Goal: Task Accomplishment & Management: Complete application form

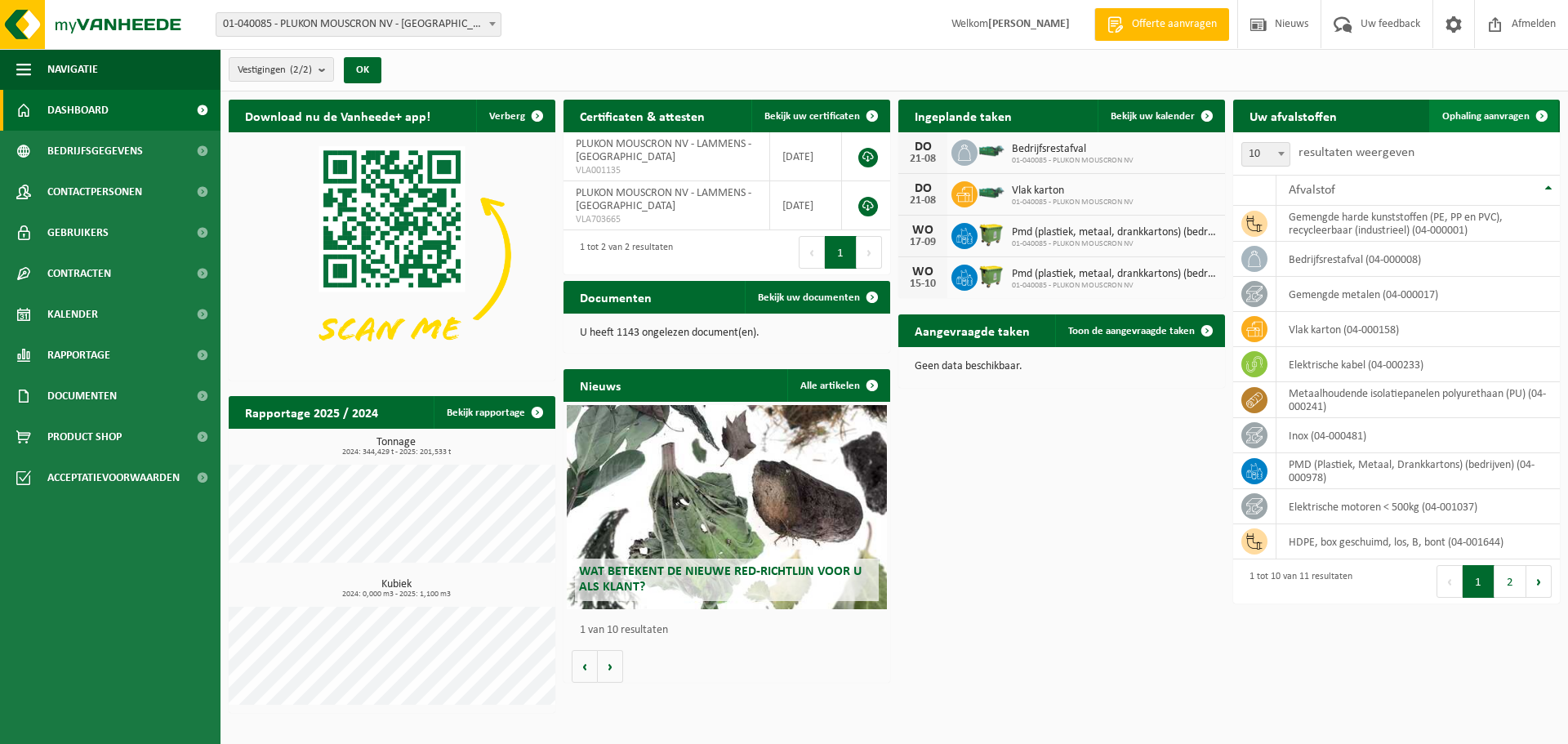
click at [1515, 122] on link "Ophaling aanvragen" at bounding box center [1494, 115] width 129 height 33
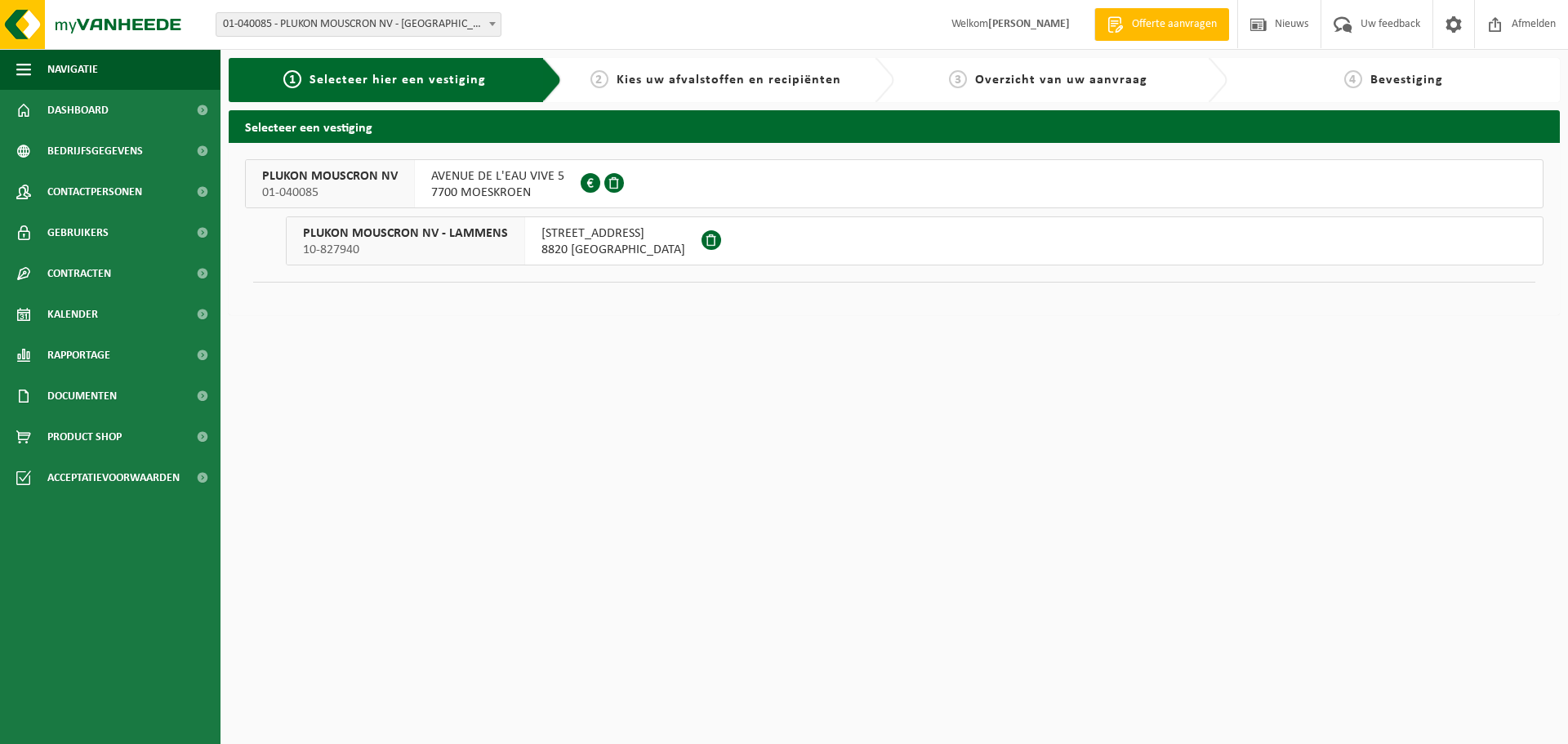
click at [485, 180] on span "AVENUE DE L'EAU VIVE 5" at bounding box center [497, 176] width 133 height 17
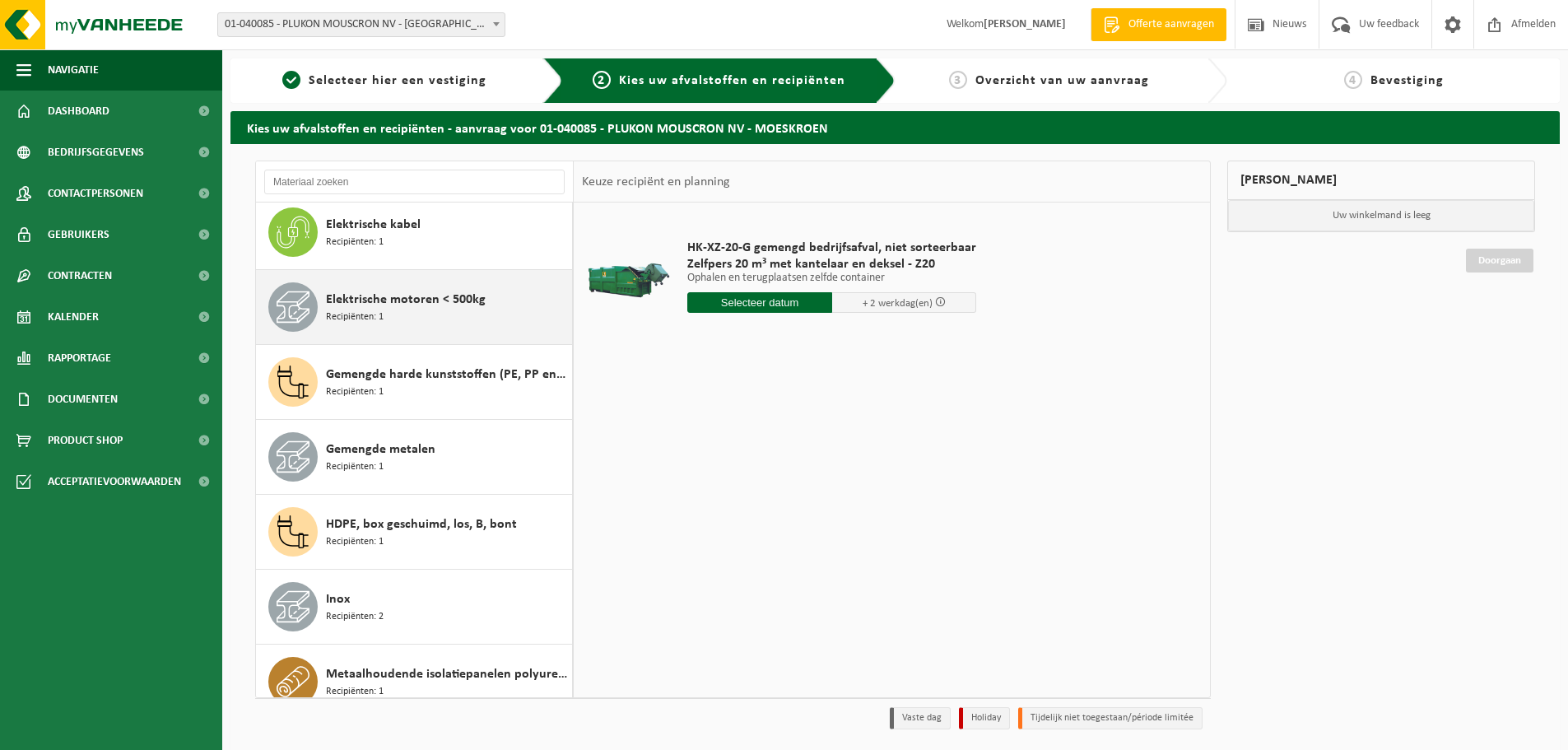
scroll to position [165, 0]
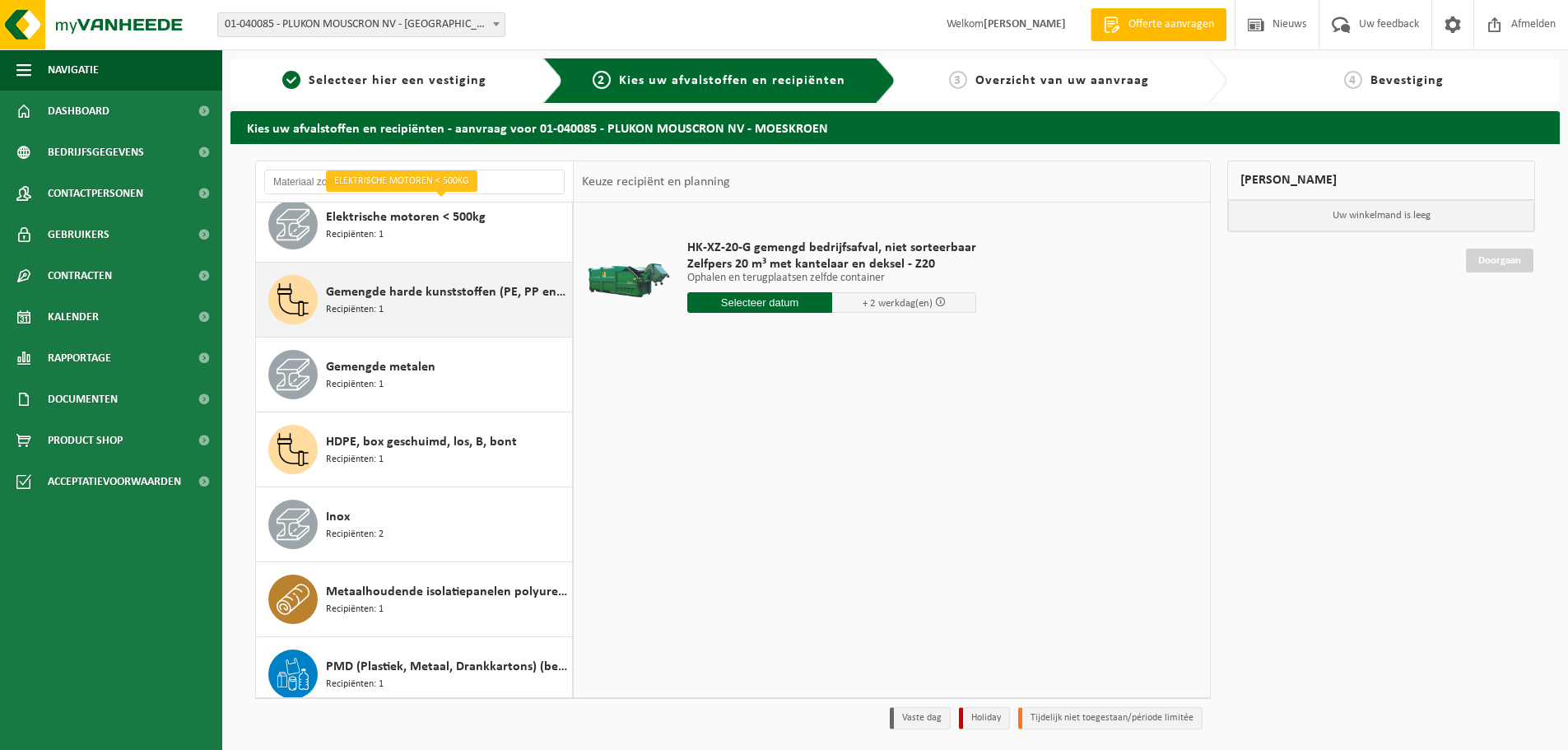
click at [429, 310] on div "Gemengde harde kunststoffen (PE, PP en PVC), recycleerbaar (industrieel) Recipi…" at bounding box center [446, 300] width 242 height 50
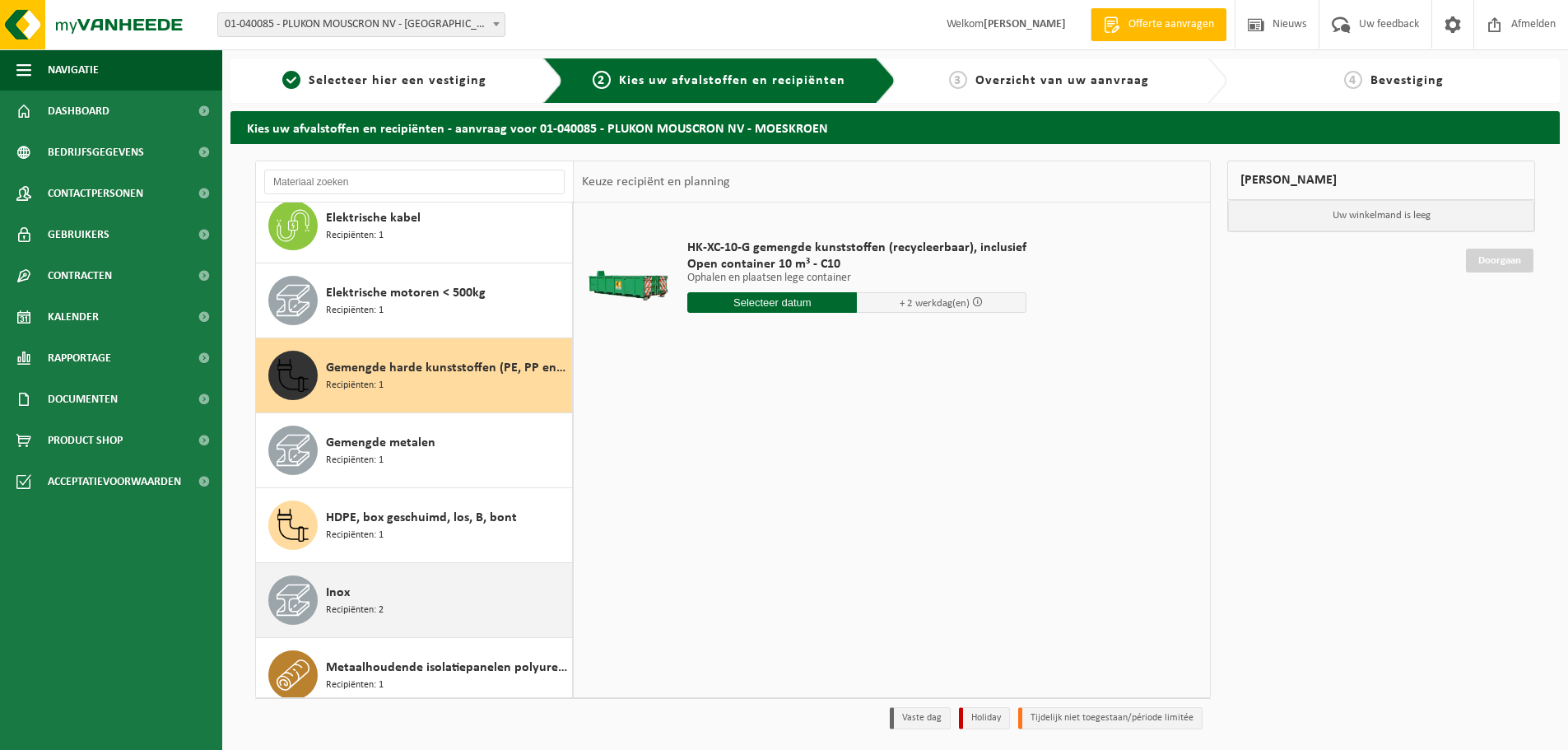
scroll to position [7, 0]
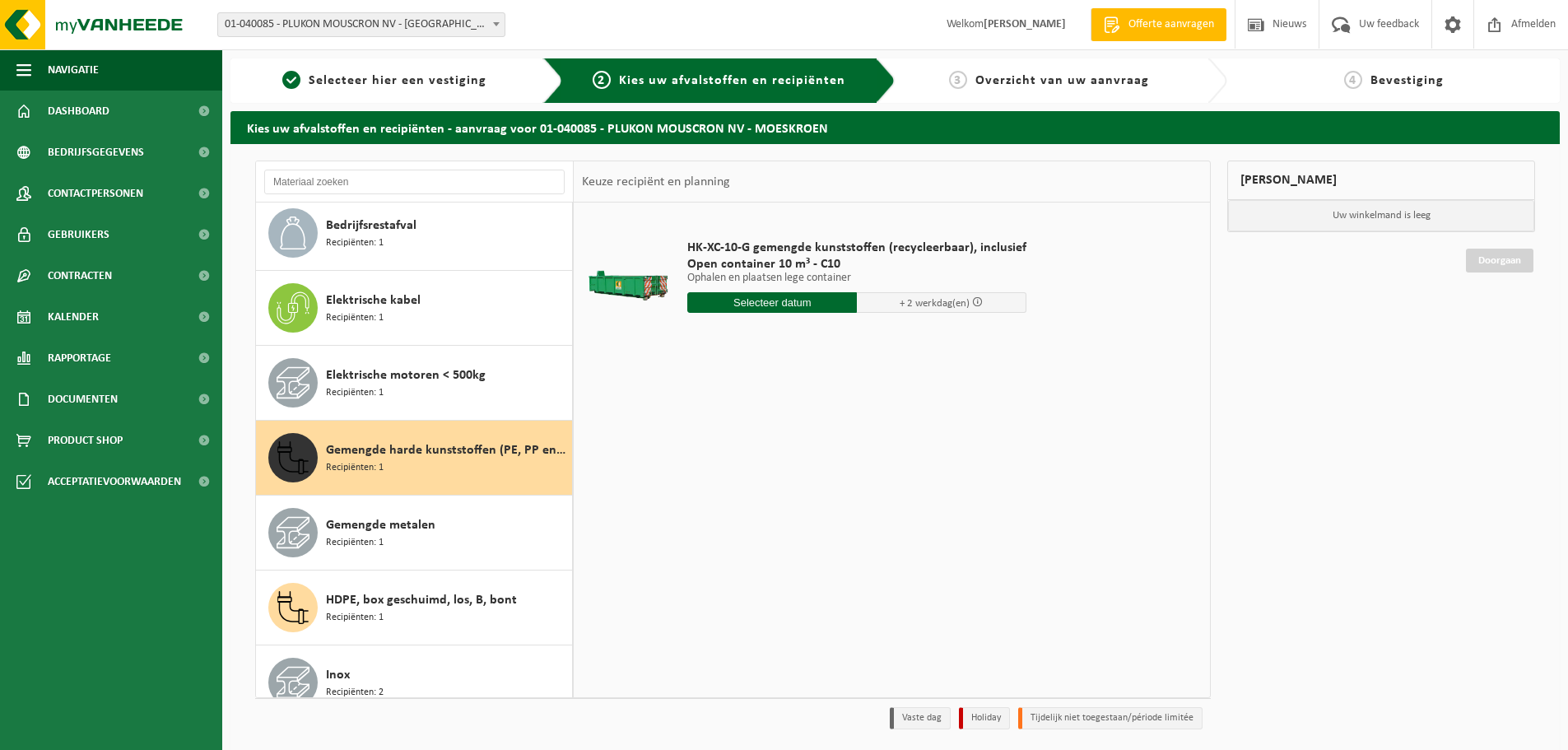
click at [735, 412] on div "HK-XC-10-G gemengde kunststoffen (recycleerbaar), inclusief Open container 10 m…" at bounding box center [892, 449] width 637 height 494
click at [755, 297] on input "text" at bounding box center [771, 302] width 169 height 20
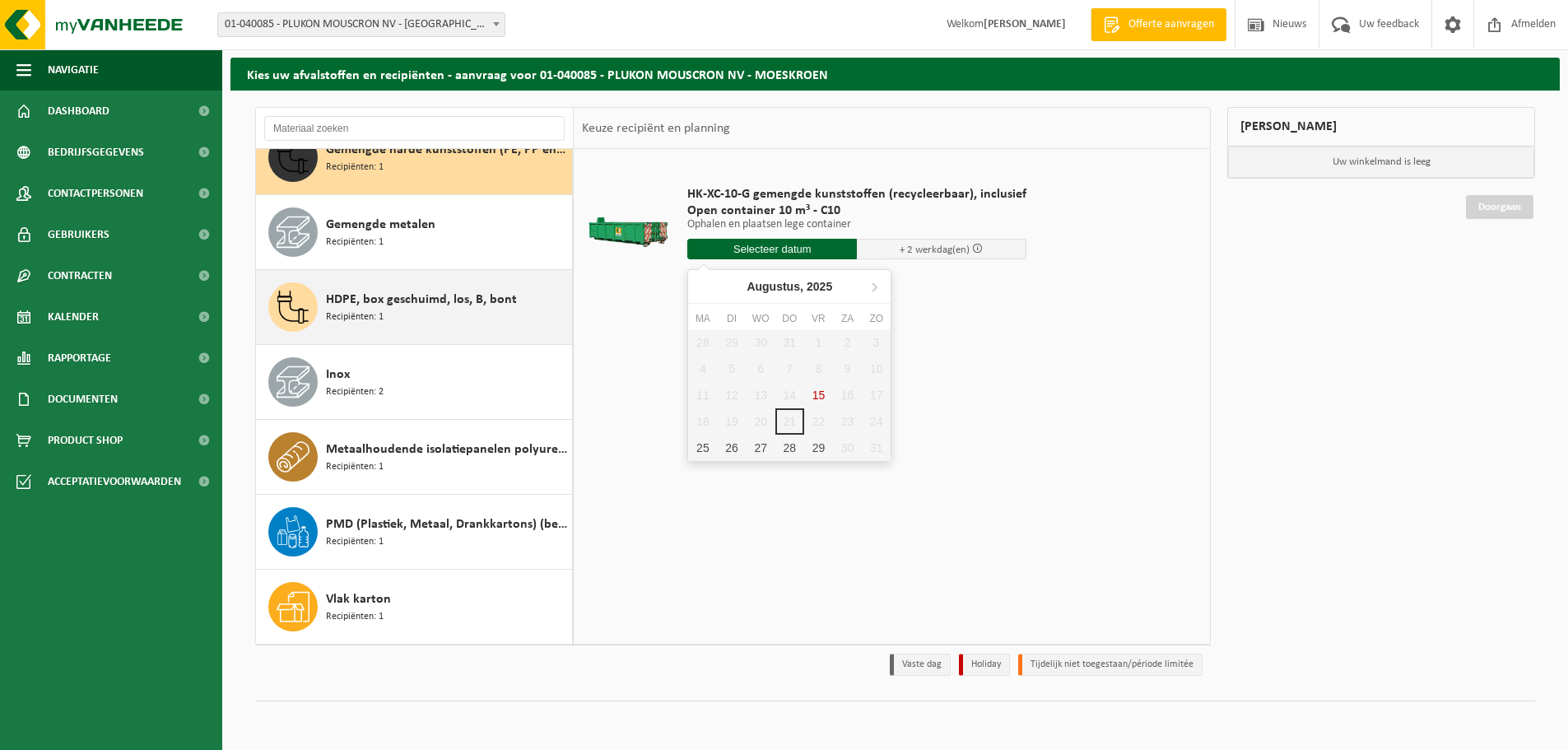
scroll to position [55, 0]
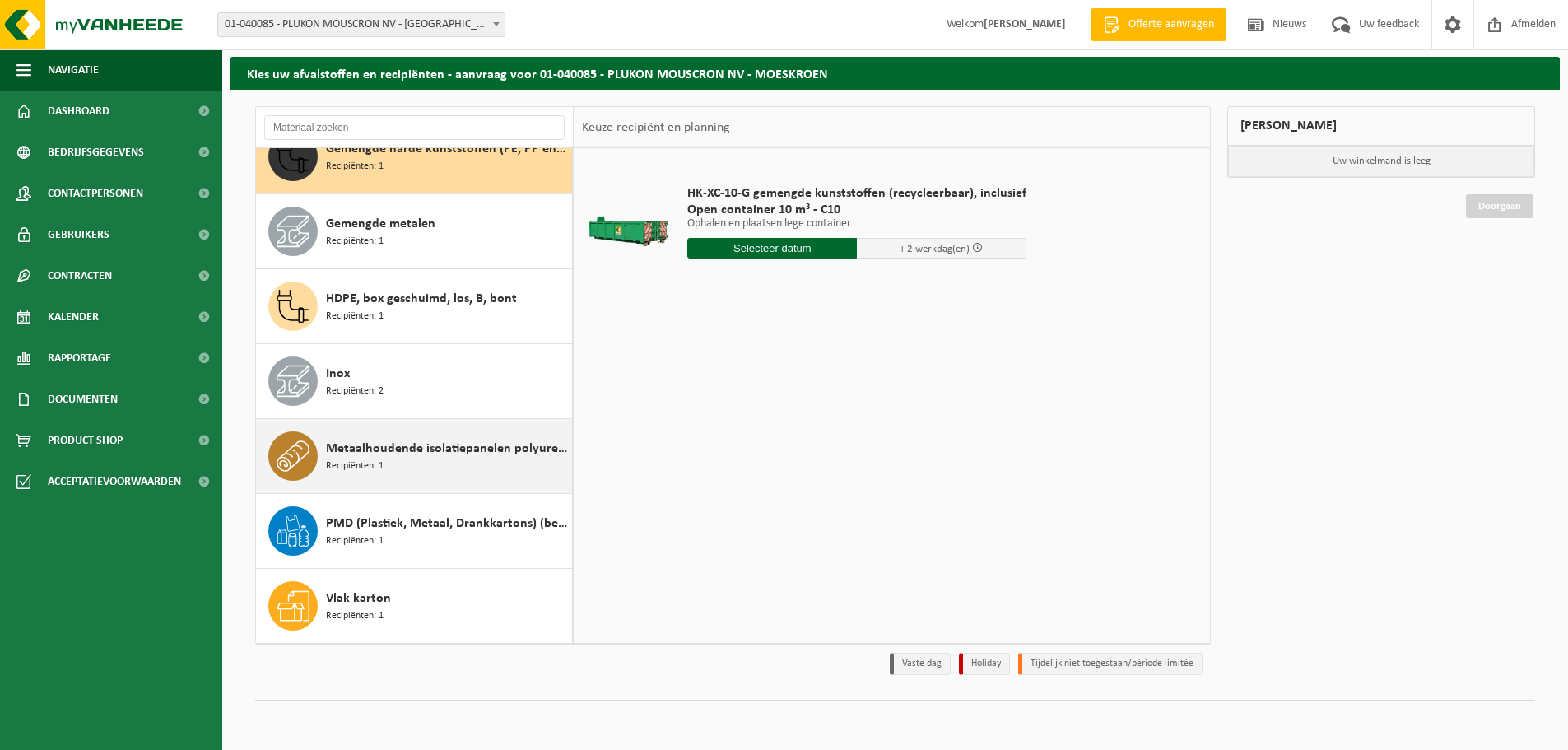
click at [488, 475] on div "Metaalhoudende isolatiepanelen polyurethaan (PU) Recipiënten: 1" at bounding box center [446, 455] width 242 height 50
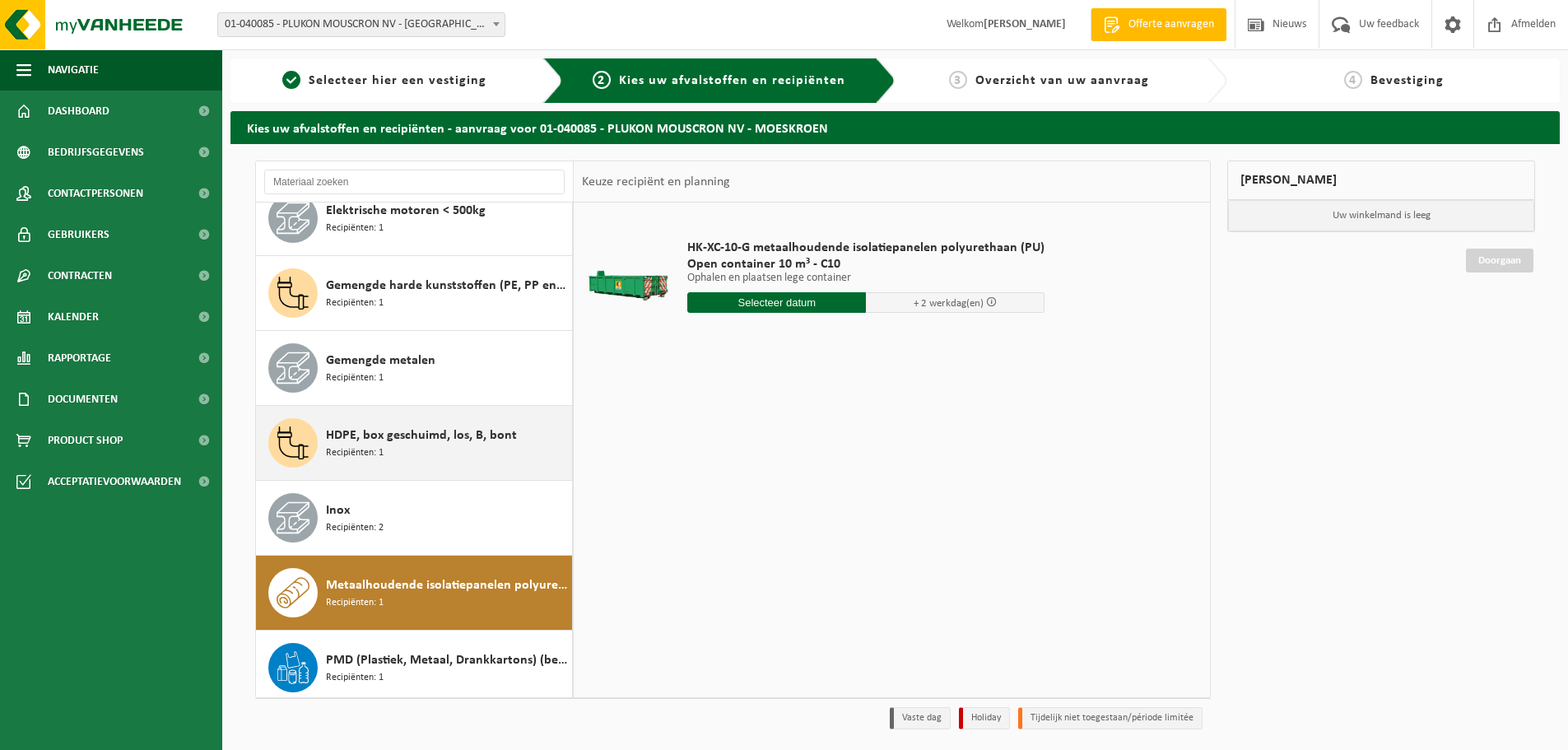
scroll to position [89, 0]
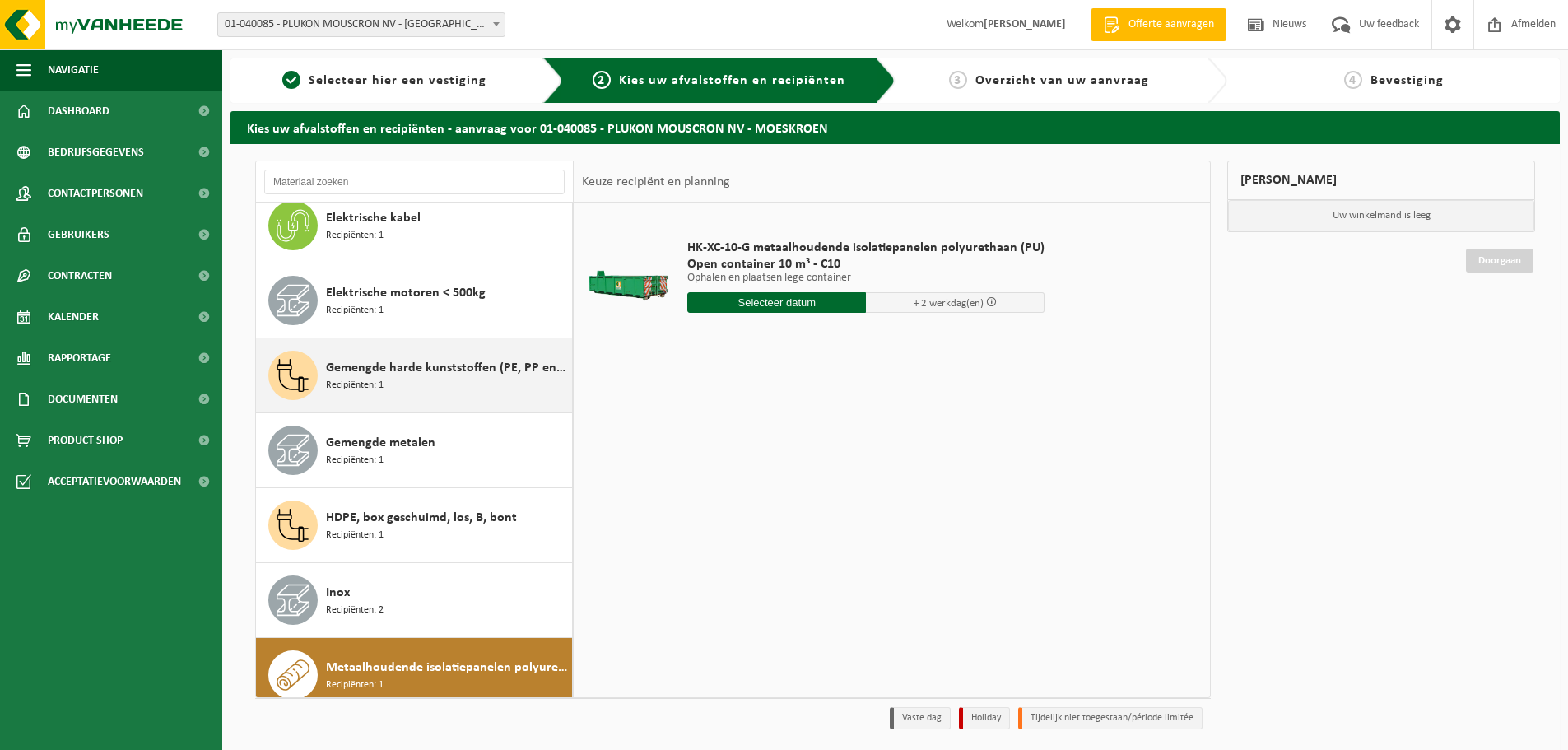
click at [430, 385] on div "Gemengde harde kunststoffen (PE, PP en PVC), recycleerbaar (industrieel) Recipi…" at bounding box center [446, 375] width 242 height 50
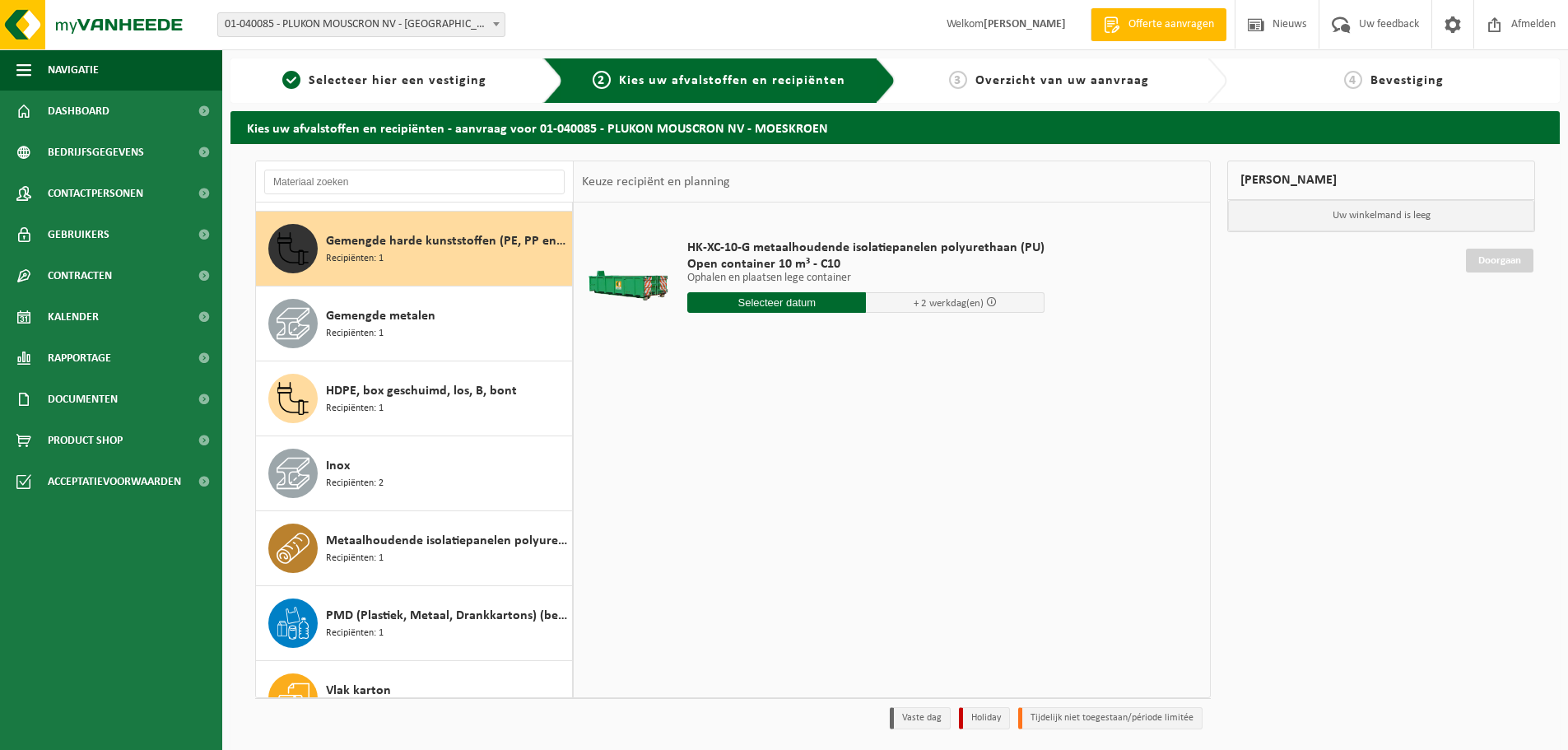
scroll to position [225, 0]
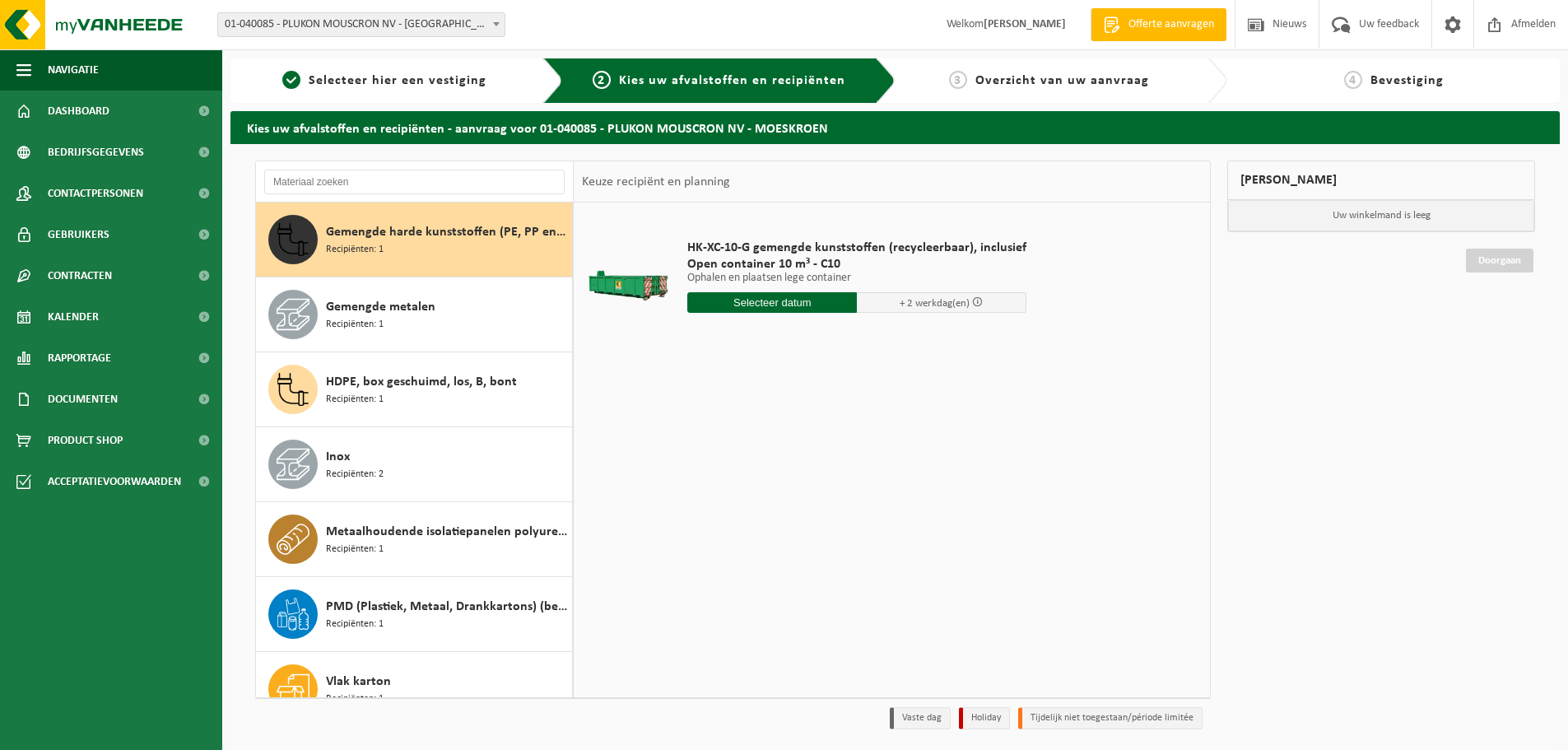
click at [741, 293] on input "text" at bounding box center [771, 302] width 169 height 20
click at [699, 502] on div "25" at bounding box center [702, 501] width 29 height 26
type input "Van [DATE]"
